Goal: Task Accomplishment & Management: Use online tool/utility

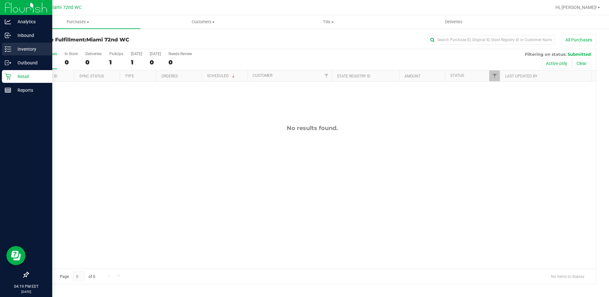
click at [32, 52] on p "Inventory" at bounding box center [30, 49] width 38 height 8
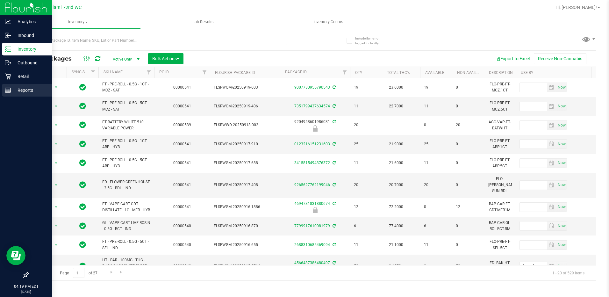
click at [17, 88] on p "Reports" at bounding box center [30, 90] width 38 height 8
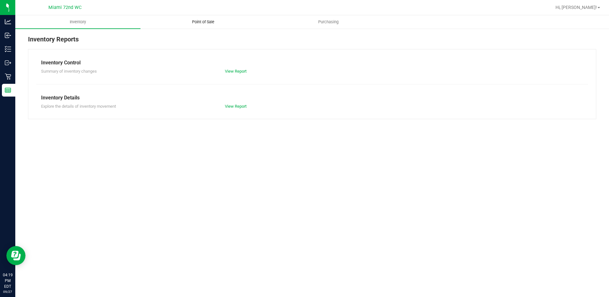
click at [197, 20] on span "Point of Sale" at bounding box center [202, 22] width 39 height 6
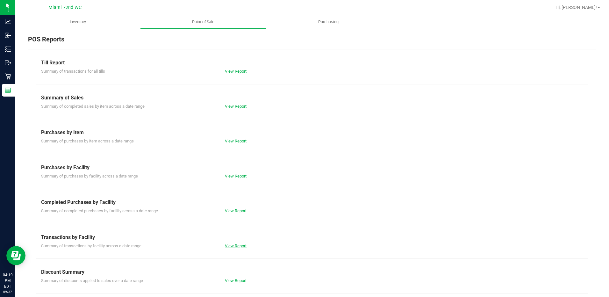
click at [235, 246] on link "View Report" at bounding box center [236, 245] width 22 height 5
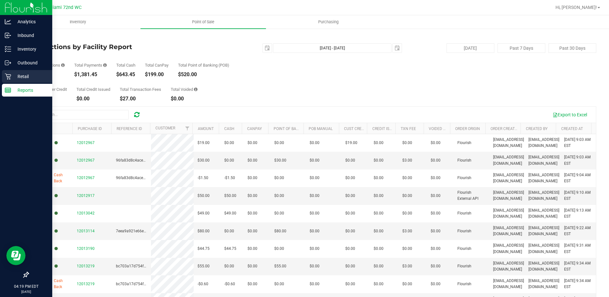
click at [7, 77] on icon at bounding box center [8, 76] width 6 height 6
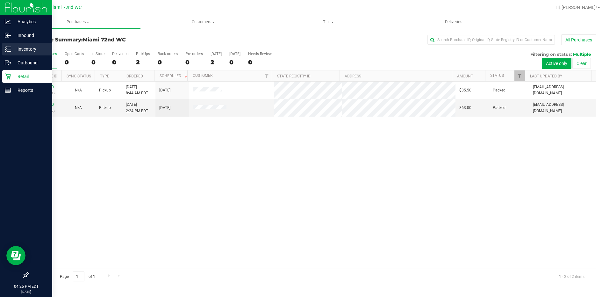
click at [12, 51] on p "Inventory" at bounding box center [30, 49] width 38 height 8
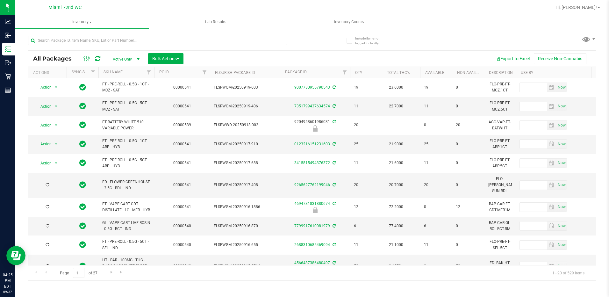
type input "[DATE]"
click at [82, 40] on input "text" at bounding box center [157, 41] width 259 height 10
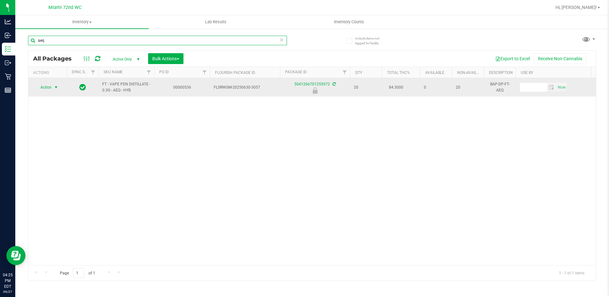
type input "aeq"
click at [52, 88] on span "select" at bounding box center [56, 87] width 8 height 9
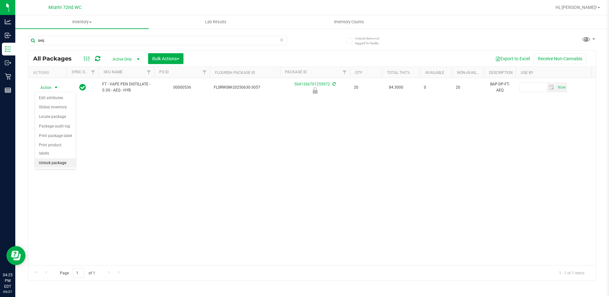
click at [65, 158] on li "Unlock package" at bounding box center [55, 163] width 41 height 10
